Goal: Register for event/course

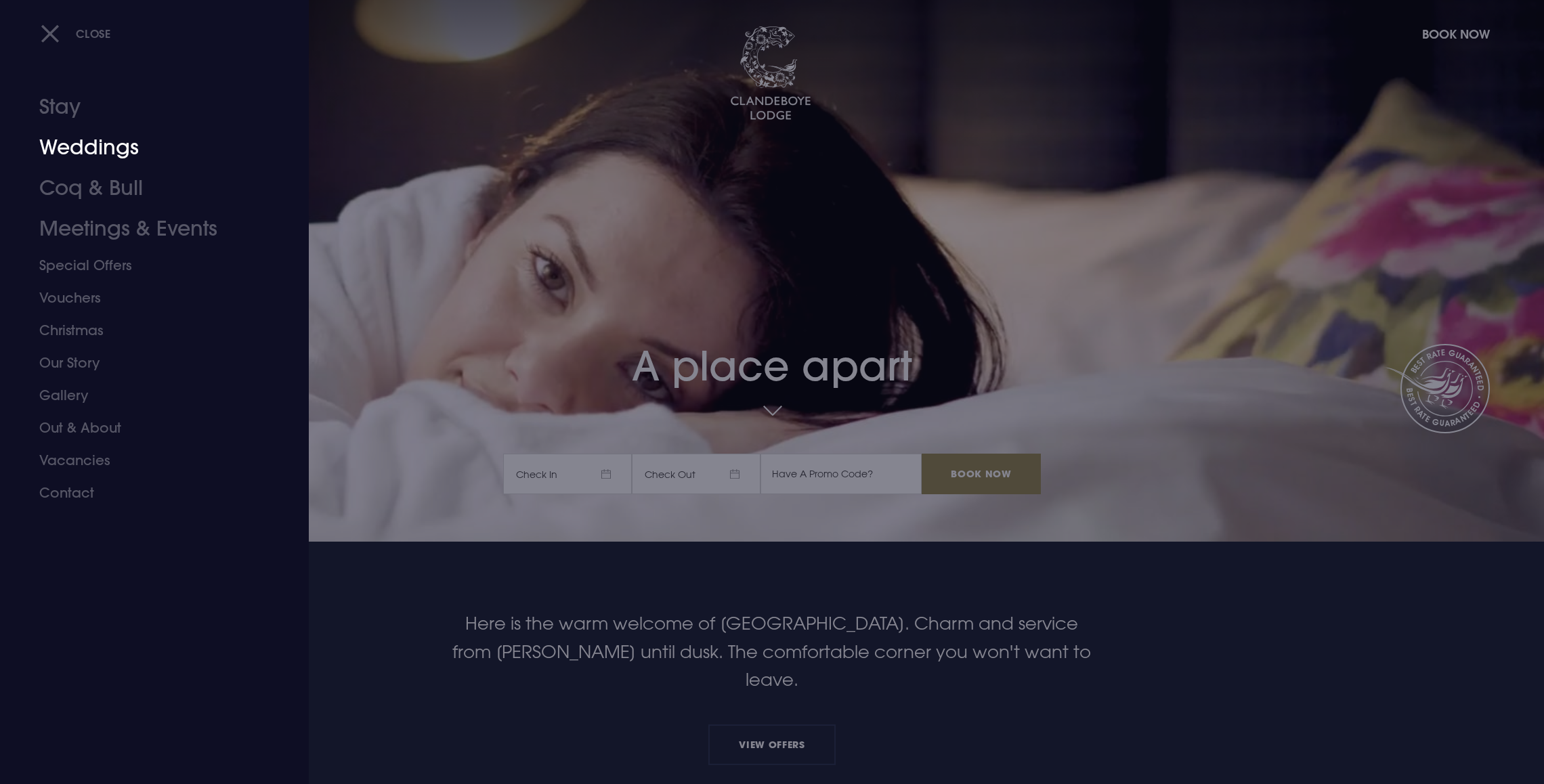
click at [99, 149] on link "Weddings" at bounding box center [146, 148] width 214 height 41
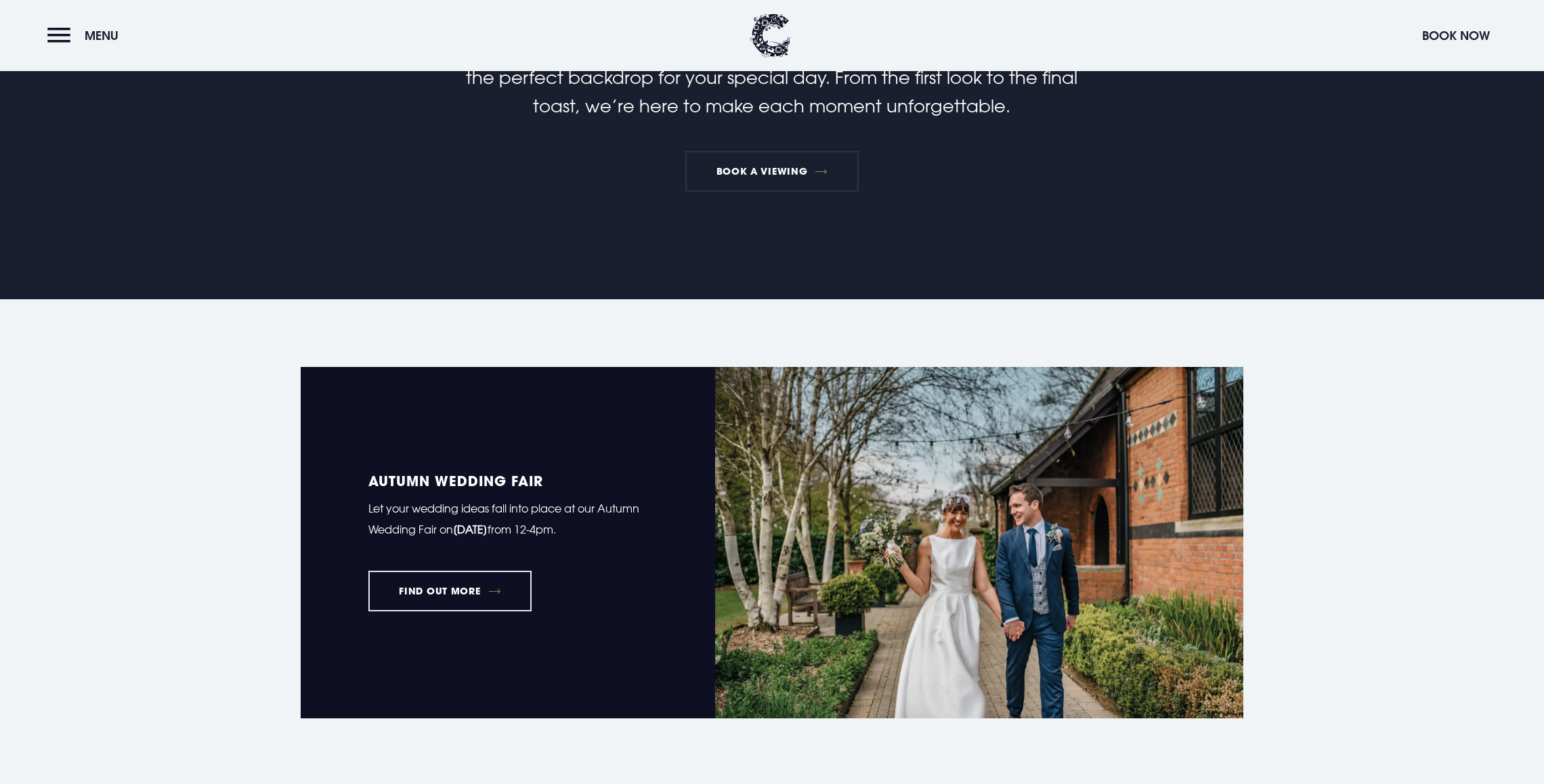
scroll to position [777, 0]
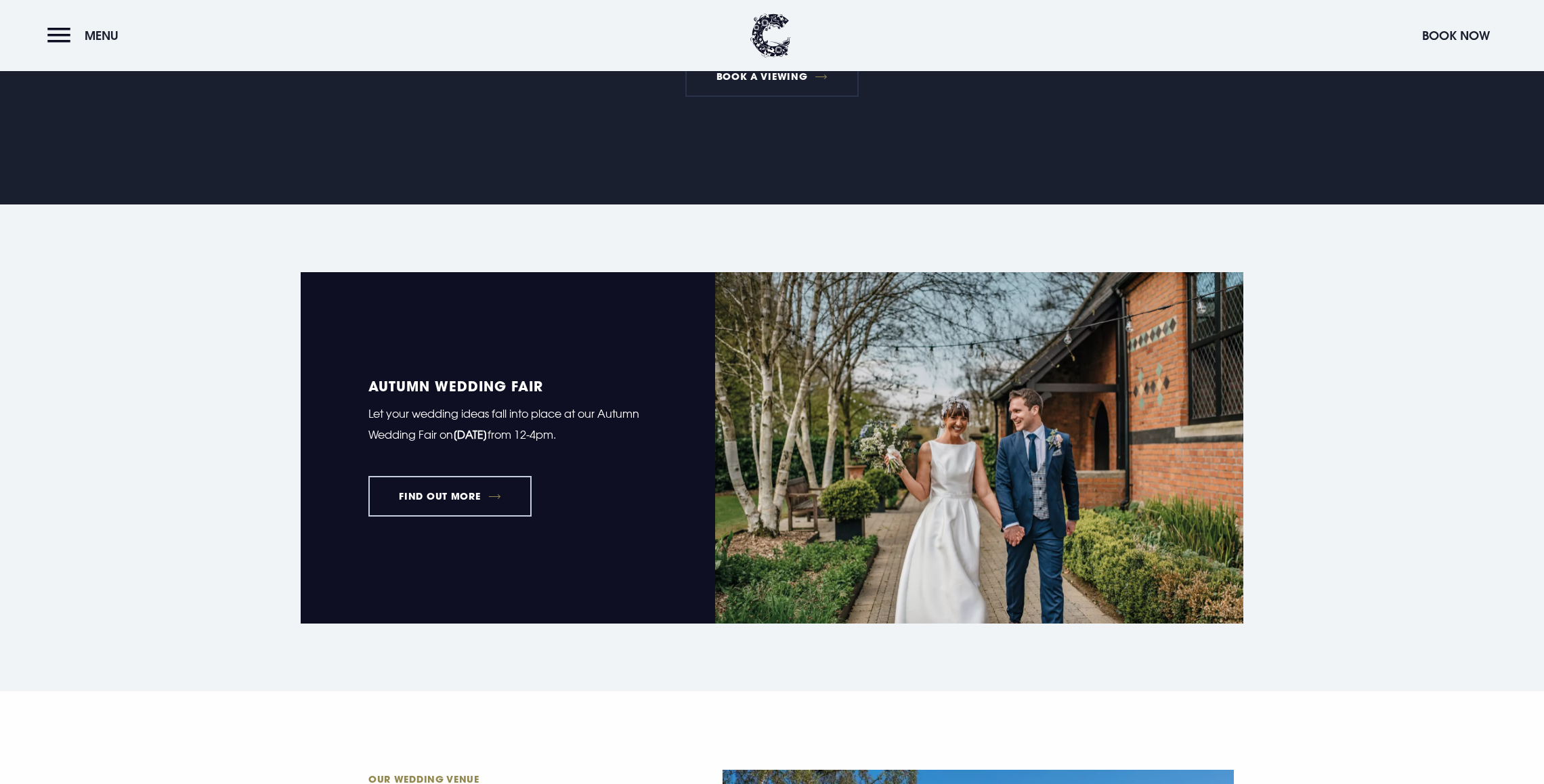
click at [459, 495] on link "FIND OUT MORE" at bounding box center [449, 497] width 163 height 41
